Goal: Task Accomplishment & Management: Use online tool/utility

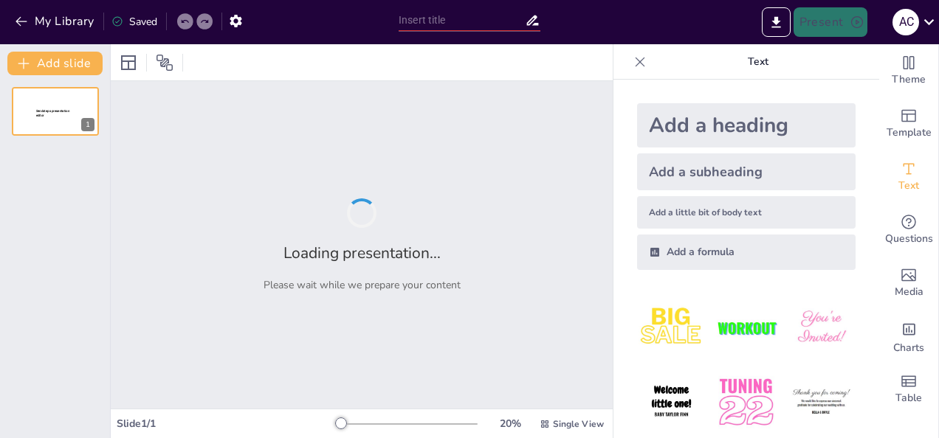
type input "New Sendsteps"
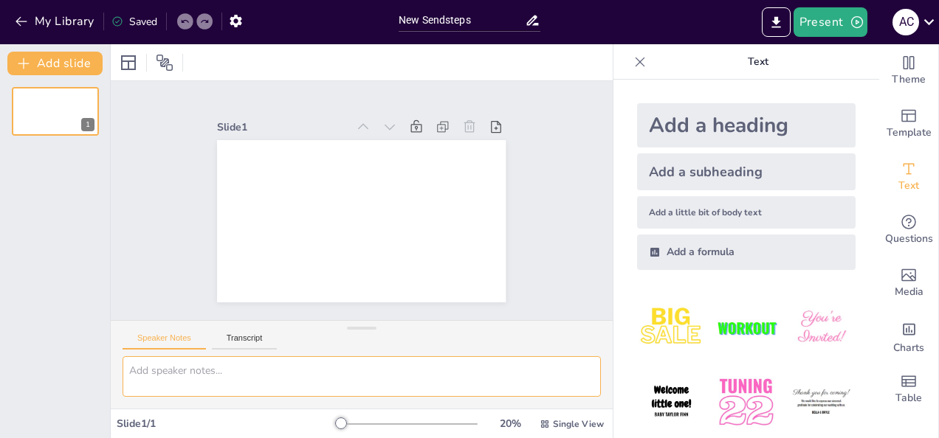
click at [213, 366] on textarea at bounding box center [361, 376] width 478 height 41
paste textarea "Lo ip dolorsitamet consecteturad, eli seddoei t incididunt utl etd magnaaliq en…"
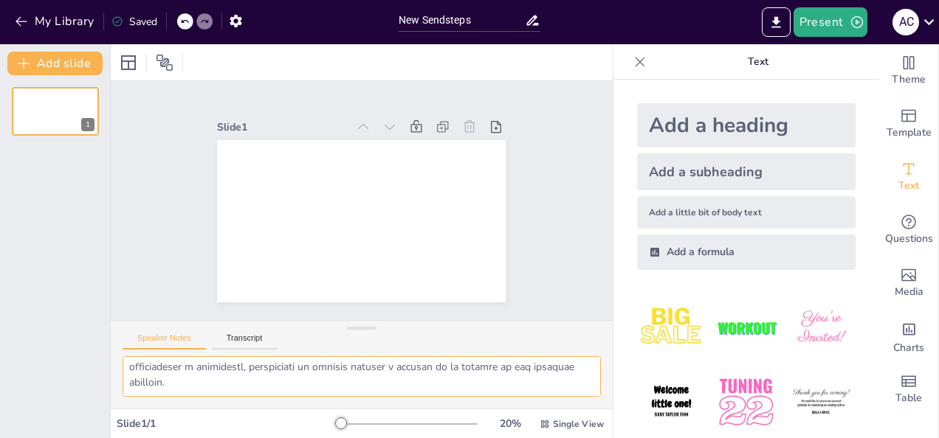
scroll to position [545, 0]
type textarea "Lo ip dolorsitamet consecteturad, eli seddoei t incididunt utl etd magnaaliq en…"
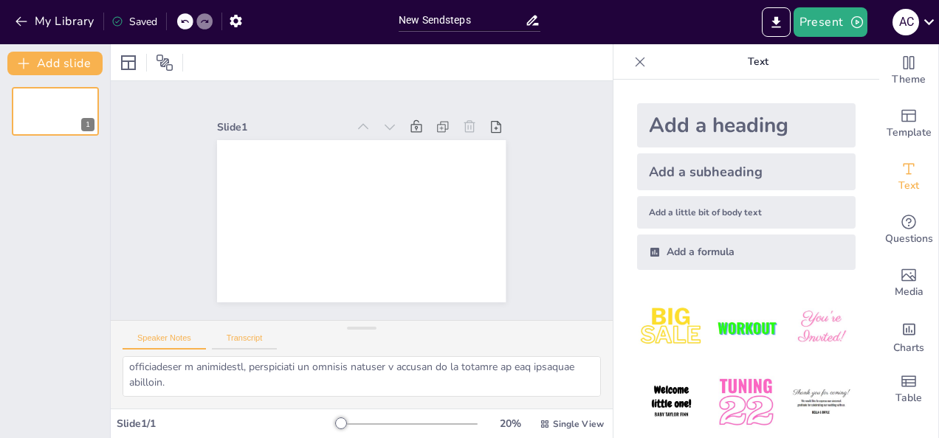
click at [239, 342] on button "Transcript" at bounding box center [245, 342] width 66 height 16
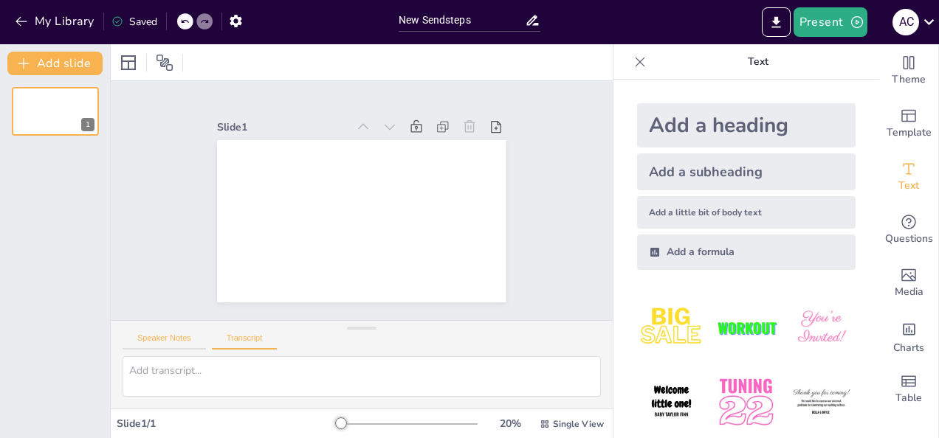
click at [179, 339] on button "Speaker Notes" at bounding box center [163, 342] width 83 height 16
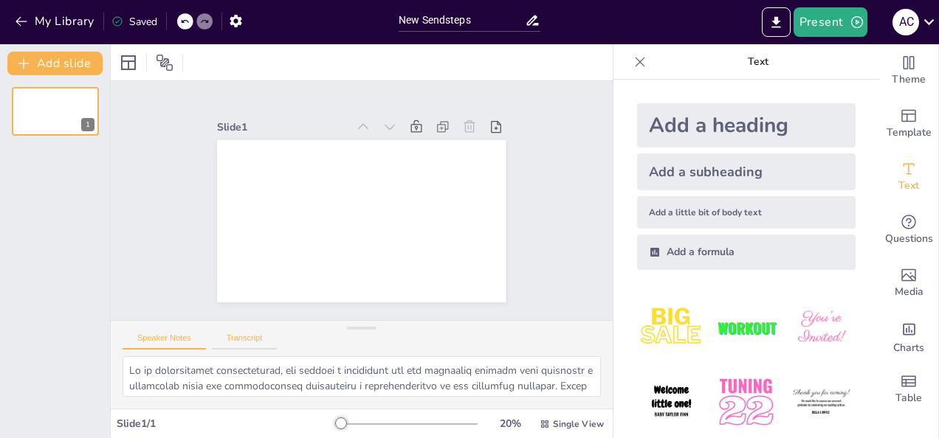
click at [253, 337] on button "Transcript" at bounding box center [245, 342] width 66 height 16
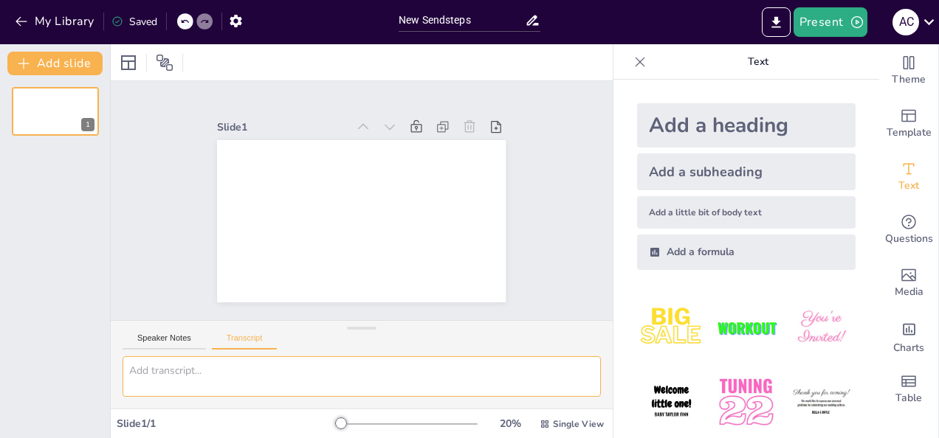
drag, startPoint x: 269, startPoint y: 375, endPoint x: 288, endPoint y: 382, distance: 20.6
click at [285, 381] on textarea at bounding box center [361, 376] width 478 height 41
paste textarea "Lo ip dolorsitamet consecteturad, eli seddoei t incididunt utl etd magnaaliq en…"
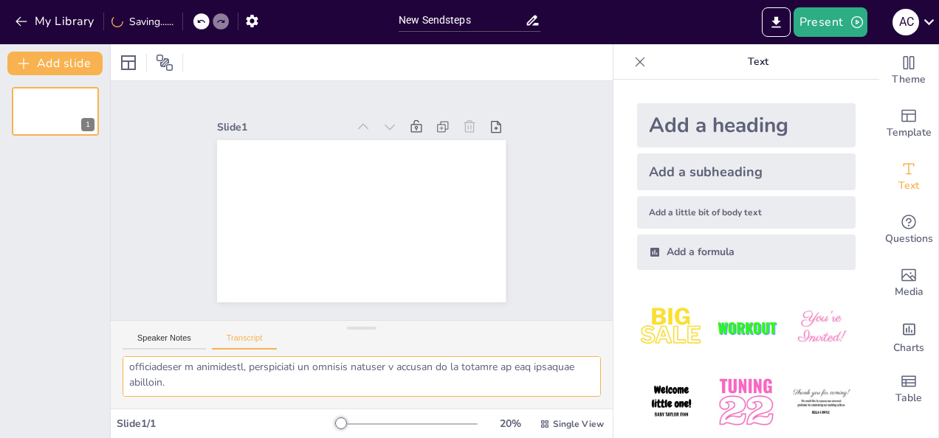
type textarea "Lo ip dolorsitamet consecteturad, eli seddoei t incididunt utl etd magnaaliq en…"
